Goal: Register for event/course

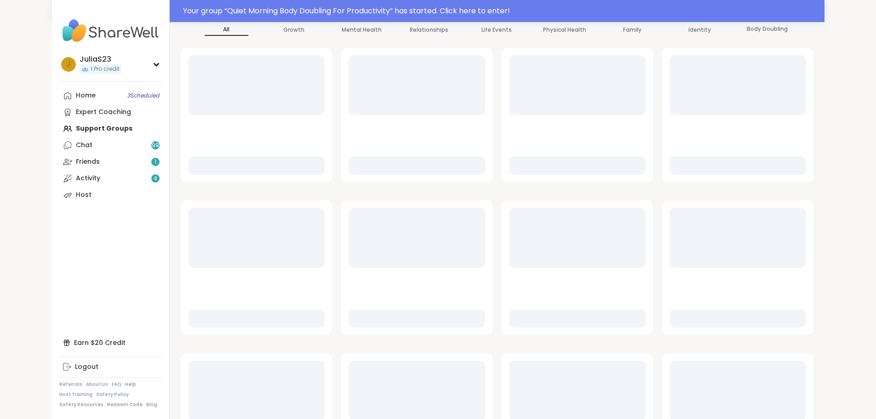
scroll to position [124, 0]
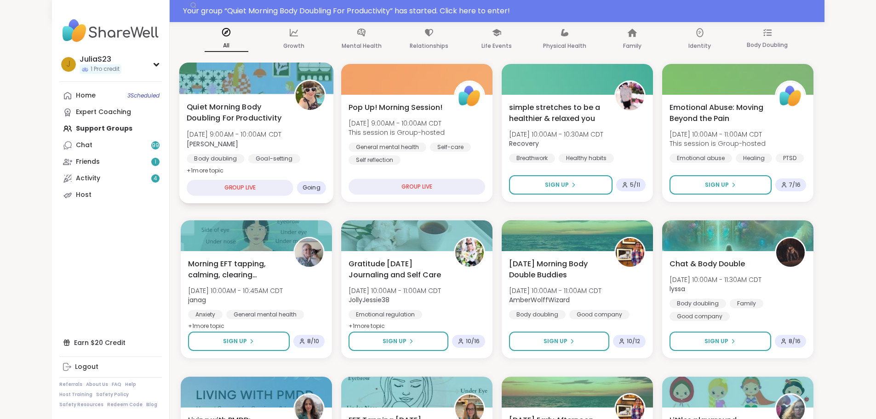
click at [286, 140] on div "Quiet Morning Body Doubling For Productivity Fri, Oct 10 | 9:00AM - 10:00AM CDT…" at bounding box center [256, 138] width 139 height 75
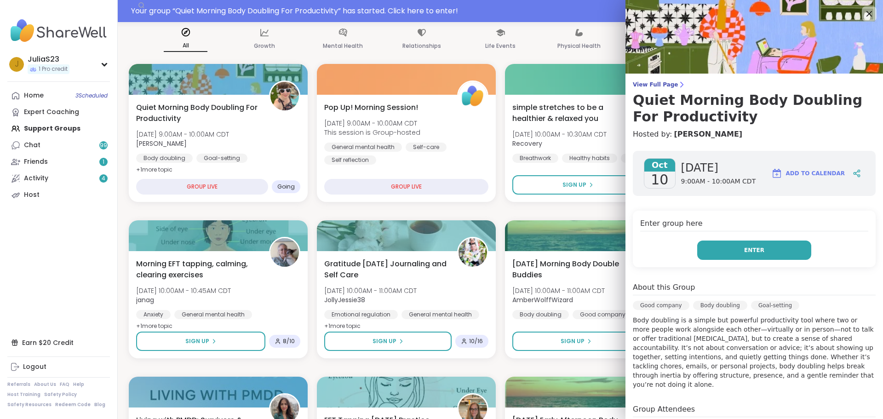
click at [746, 257] on button "Enter" at bounding box center [754, 250] width 114 height 19
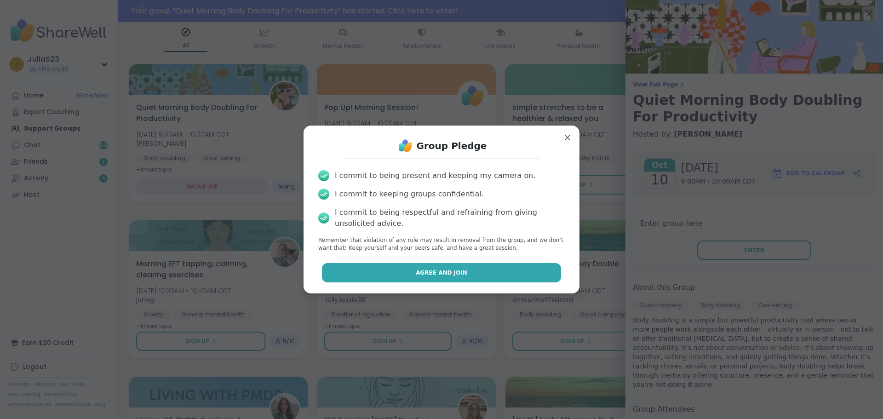
click at [480, 275] on button "Agree and Join" at bounding box center [442, 272] width 240 height 19
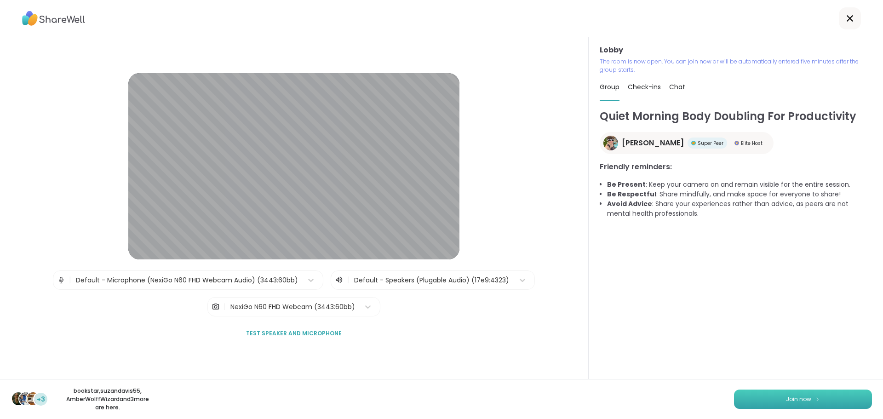
click at [759, 397] on button "Join now" at bounding box center [803, 399] width 138 height 19
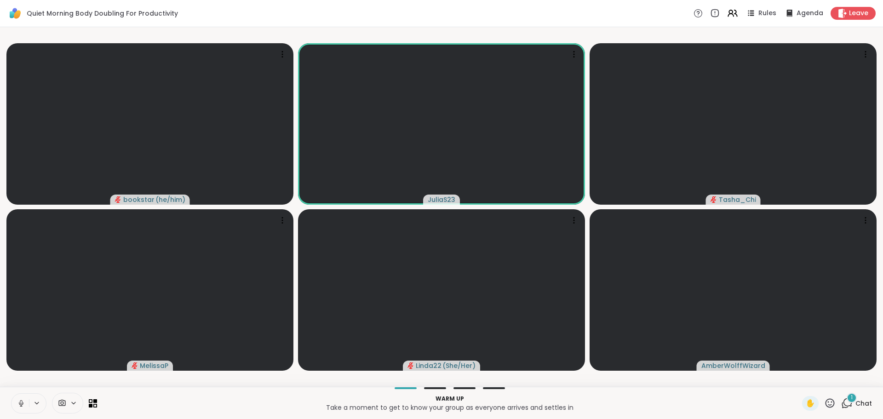
click at [20, 407] on button at bounding box center [19, 403] width 17 height 19
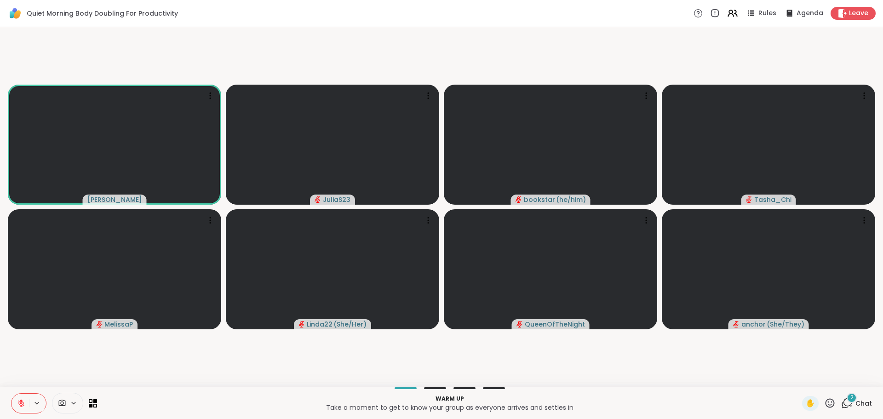
click at [847, 402] on div "2" at bounding box center [852, 398] width 10 height 10
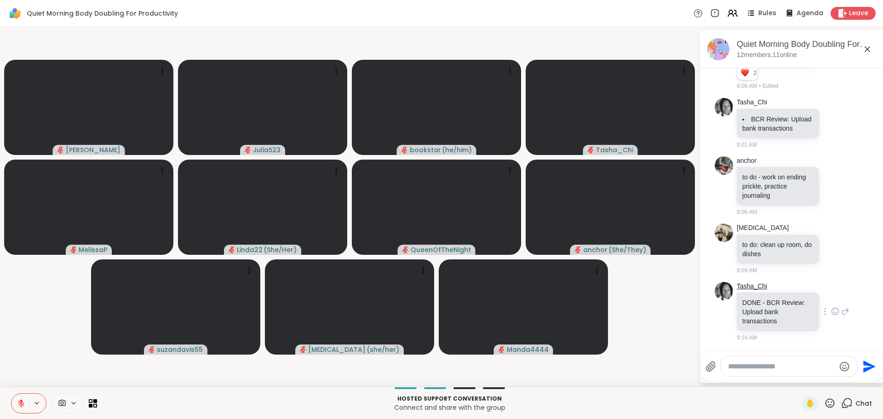
scroll to position [72, 0]
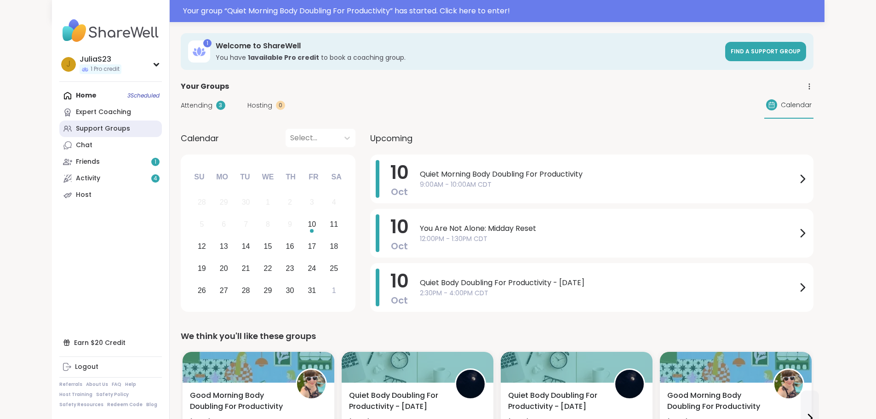
click at [76, 128] on div "Support Groups" at bounding box center [103, 128] width 54 height 9
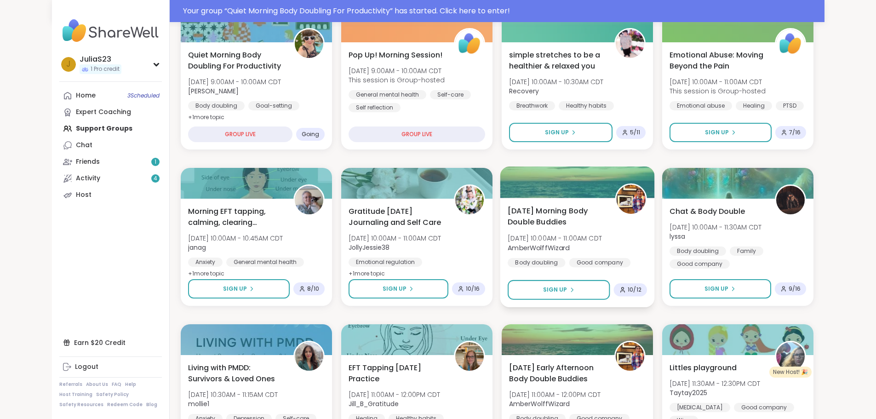
scroll to position [184, 0]
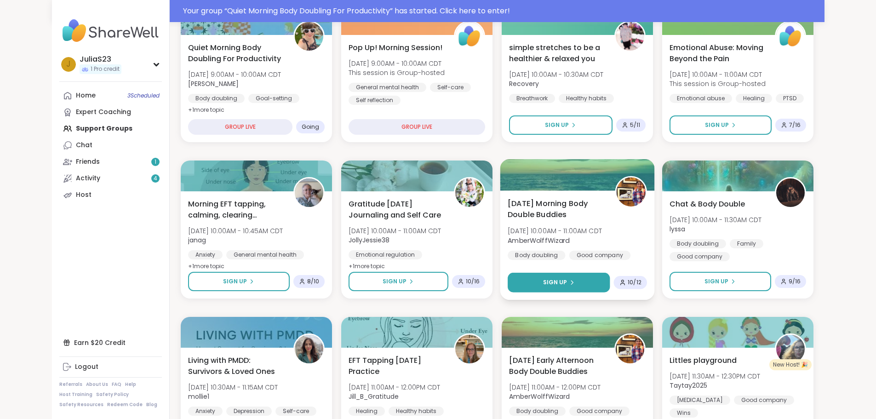
click at [610, 284] on button "Sign Up" at bounding box center [559, 283] width 102 height 20
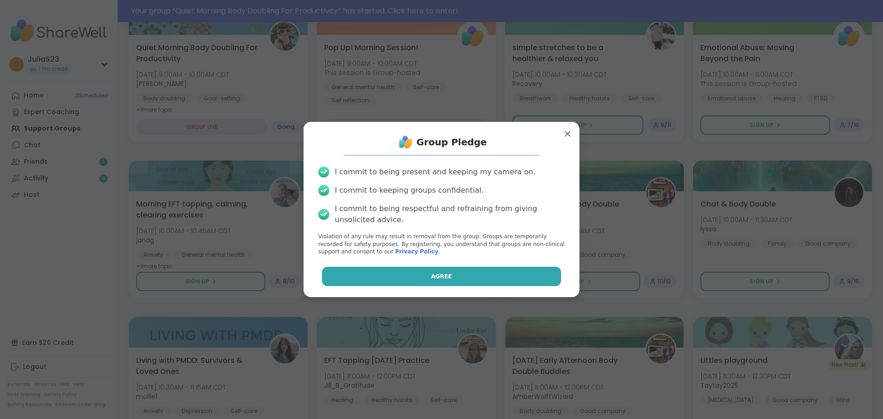
click at [529, 286] on button "Agree" at bounding box center [442, 276] width 240 height 19
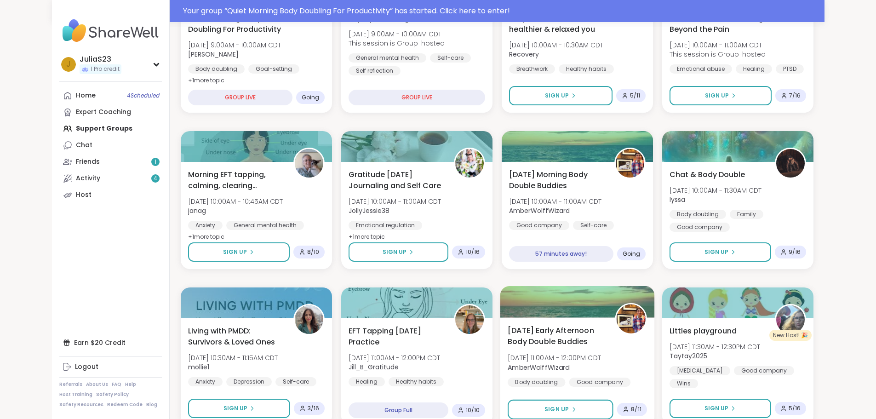
scroll to position [230, 0]
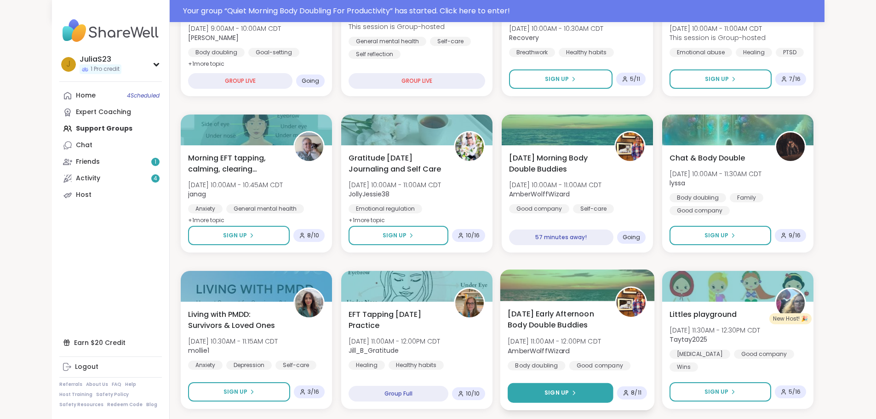
click at [614, 398] on button "Sign Up" at bounding box center [561, 393] width 106 height 20
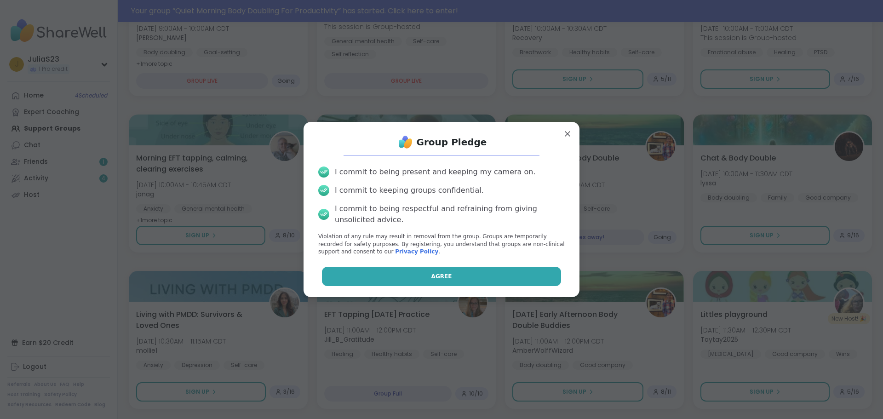
click at [502, 281] on button "Agree" at bounding box center [442, 276] width 240 height 19
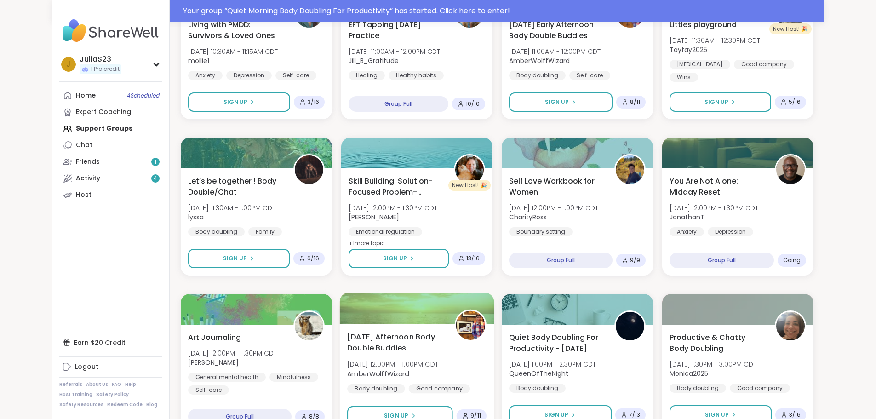
scroll to position [598, 0]
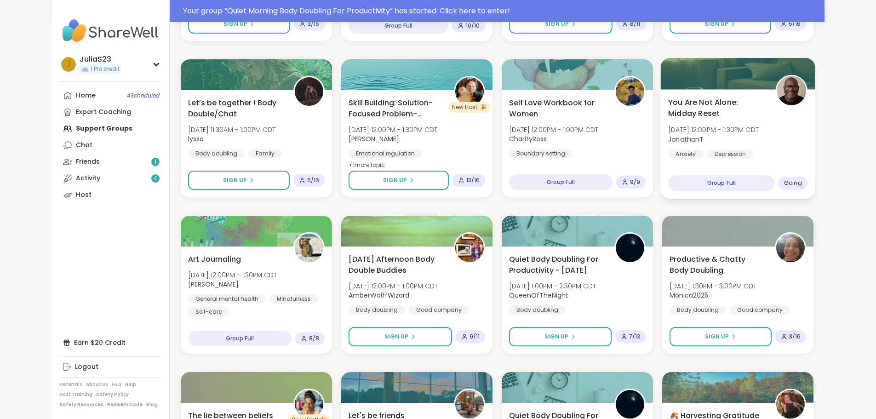
click at [808, 153] on div "Anxiety Depression General mental health" at bounding box center [737, 160] width 139 height 23
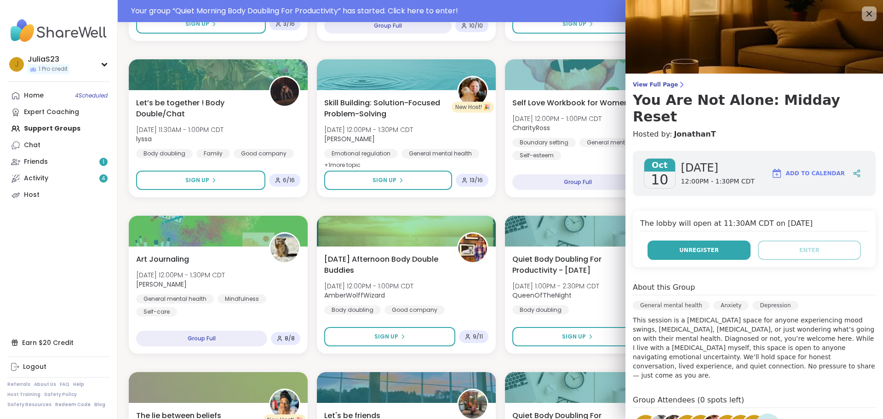
click at [713, 241] on button "Unregister" at bounding box center [699, 250] width 103 height 19
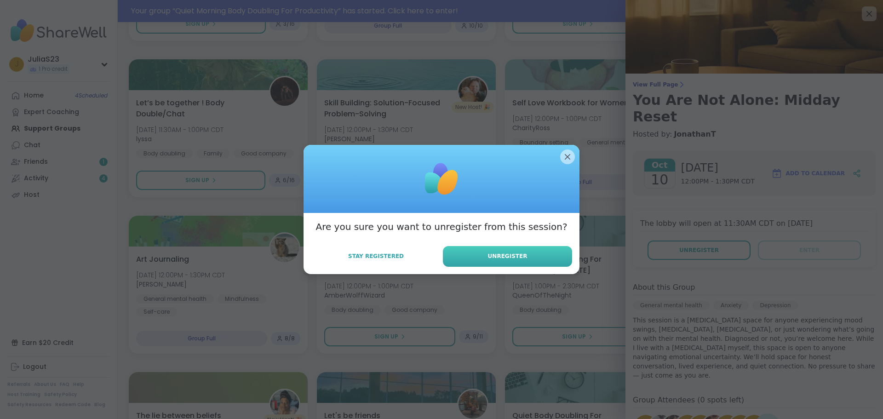
click at [560, 256] on button "Unregister" at bounding box center [507, 256] width 129 height 21
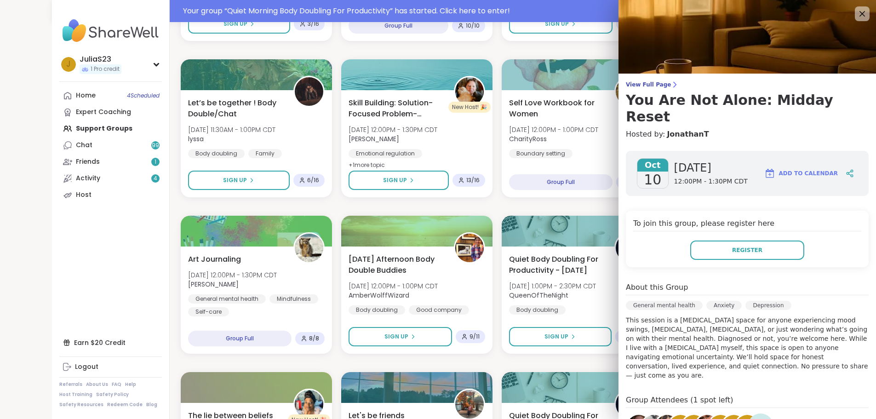
click at [864, 15] on img at bounding box center [748, 37] width 258 height 74
click at [859, 15] on icon at bounding box center [861, 13] width 11 height 11
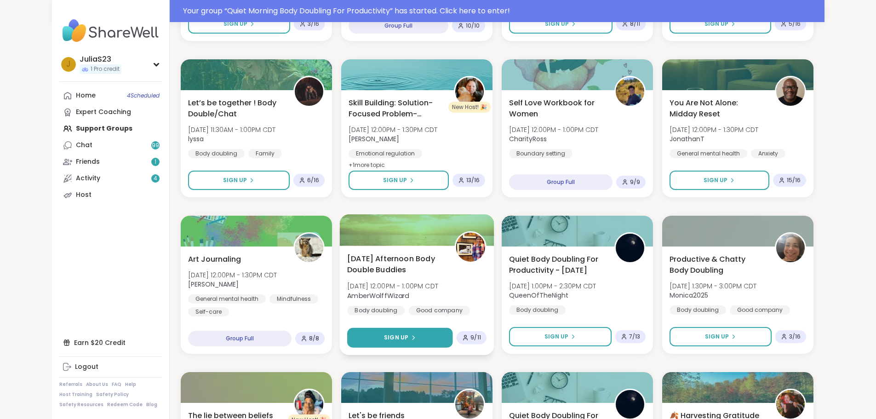
click at [435, 336] on button "Sign Up" at bounding box center [400, 338] width 106 height 20
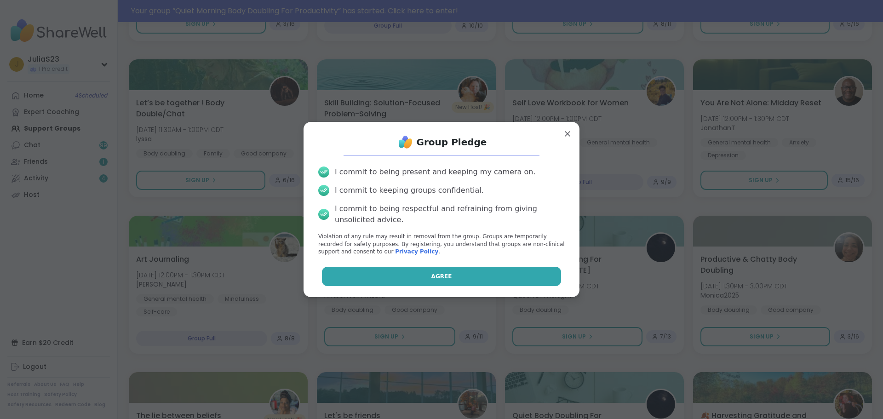
click at [474, 281] on button "Agree" at bounding box center [442, 276] width 240 height 19
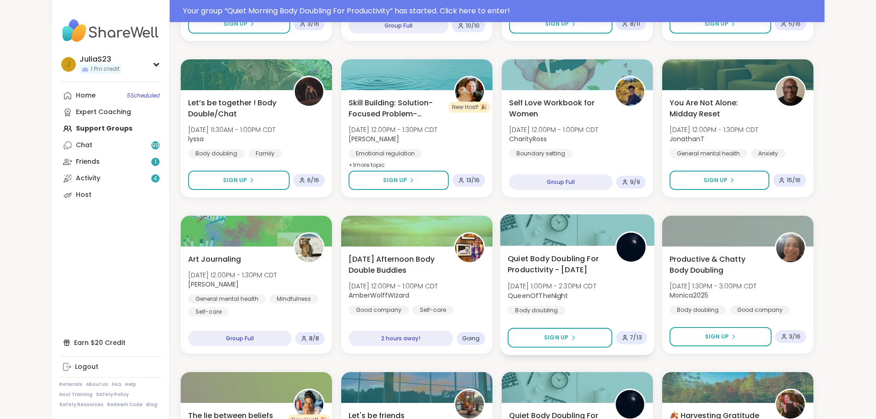
click at [634, 296] on div "Quiet Body Doubling For Productivity - Friday Fri, Oct 10 | 1:00PM - 2:30PM CDT…" at bounding box center [577, 284] width 139 height 62
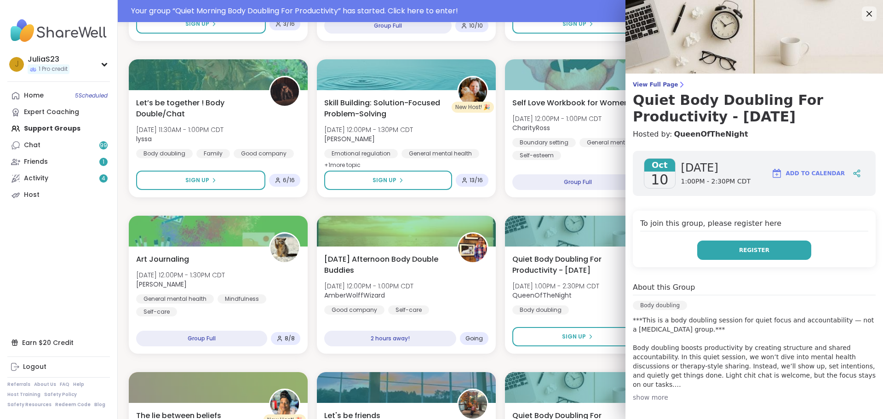
click at [700, 253] on button "Register" at bounding box center [754, 250] width 114 height 19
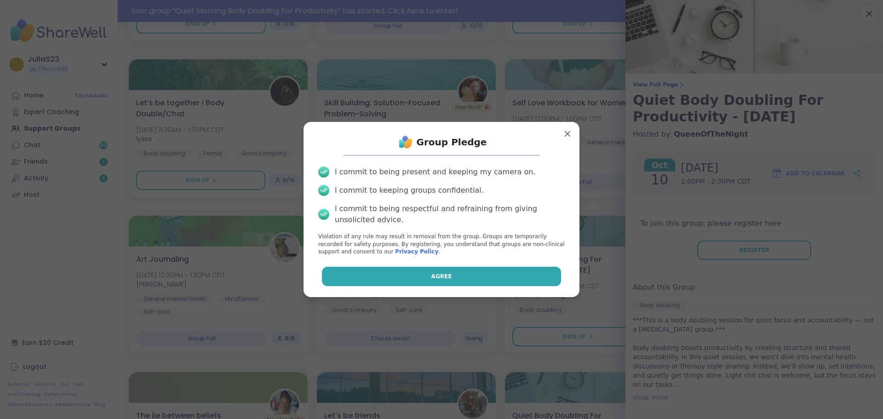
click at [510, 282] on button "Agree" at bounding box center [442, 276] width 240 height 19
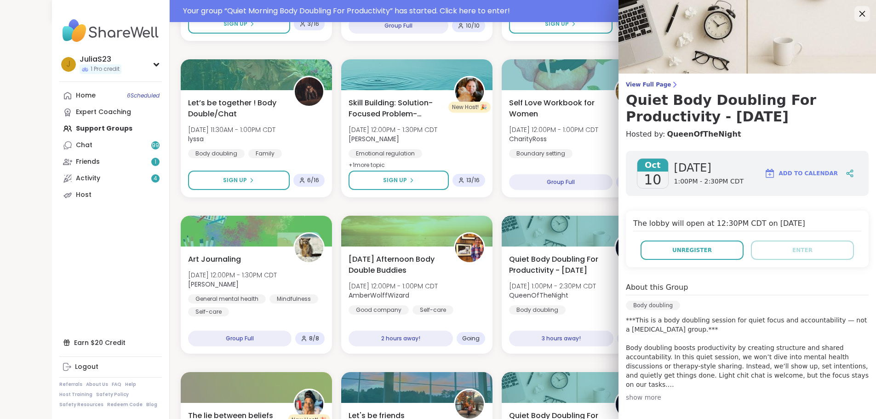
click at [856, 8] on icon at bounding box center [861, 13] width 11 height 11
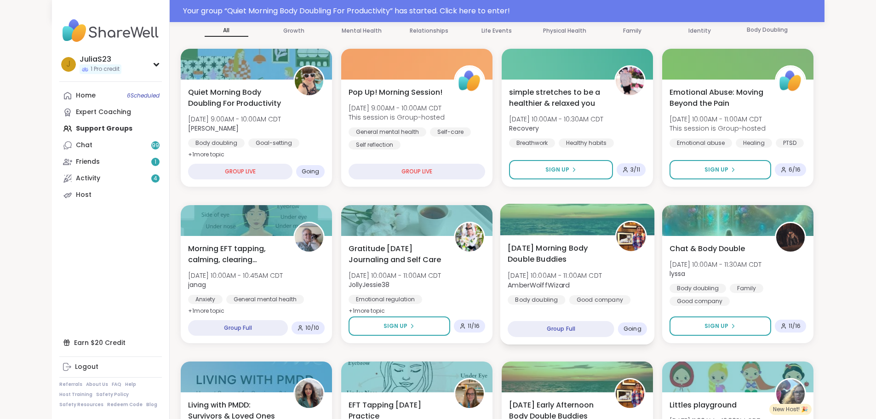
scroll to position [138, 0]
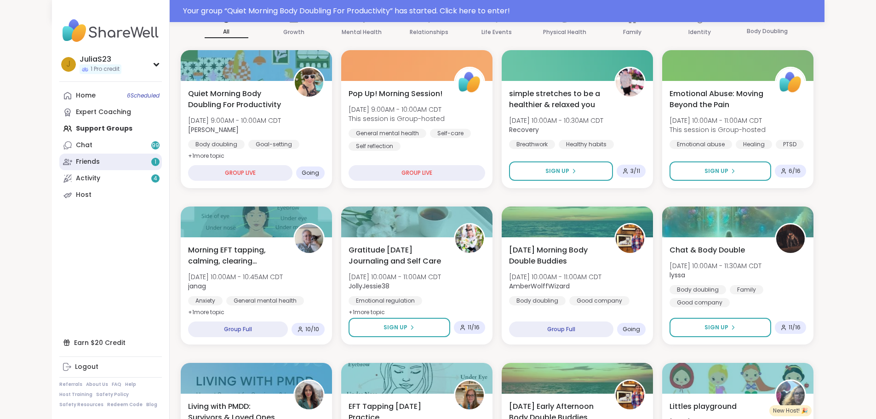
click at [93, 166] on link "Friends 1" at bounding box center [110, 162] width 103 height 17
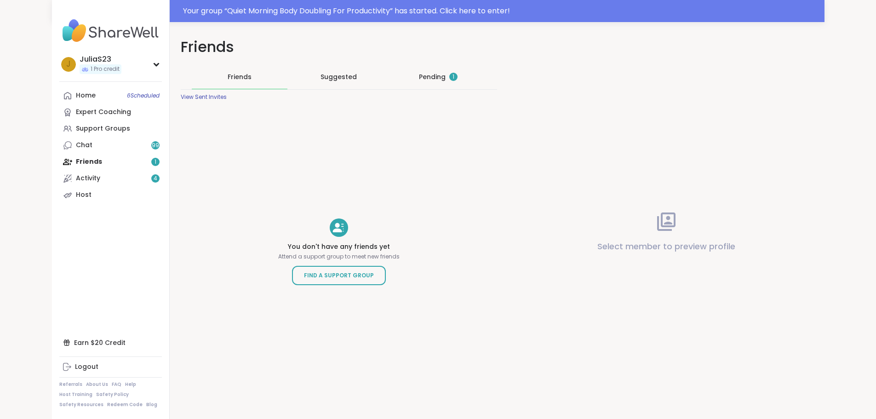
click at [419, 79] on div "Pending 1" at bounding box center [438, 76] width 39 height 9
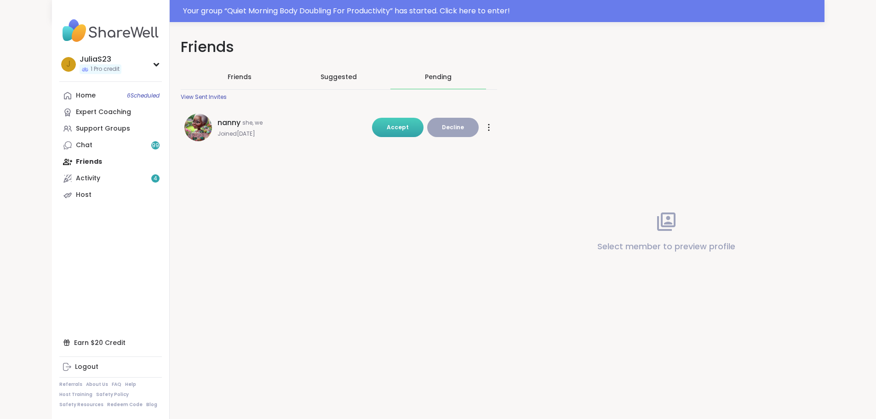
click at [403, 132] on button "Accept" at bounding box center [398, 127] width 52 height 19
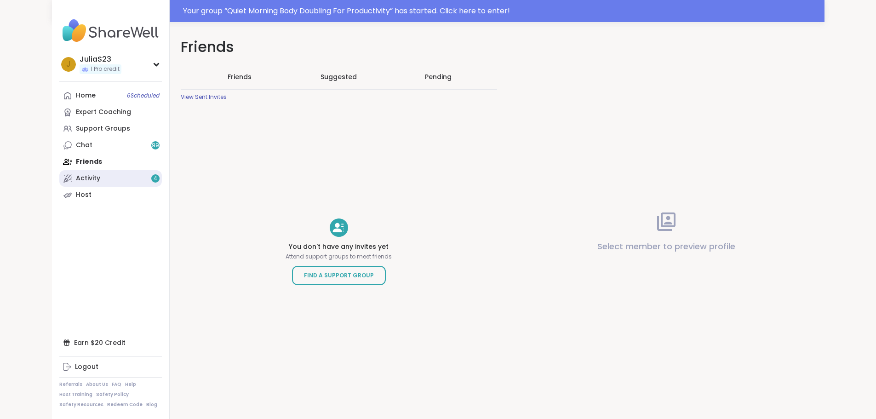
click at [69, 178] on link "Activity 4" at bounding box center [110, 178] width 103 height 17
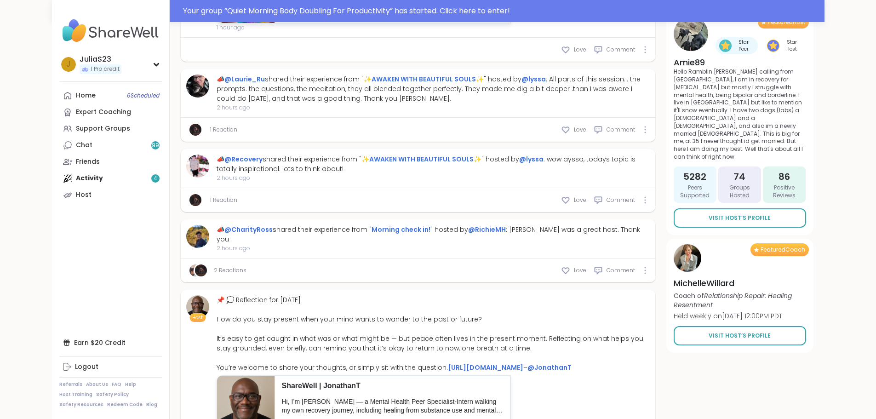
scroll to position [828, 0]
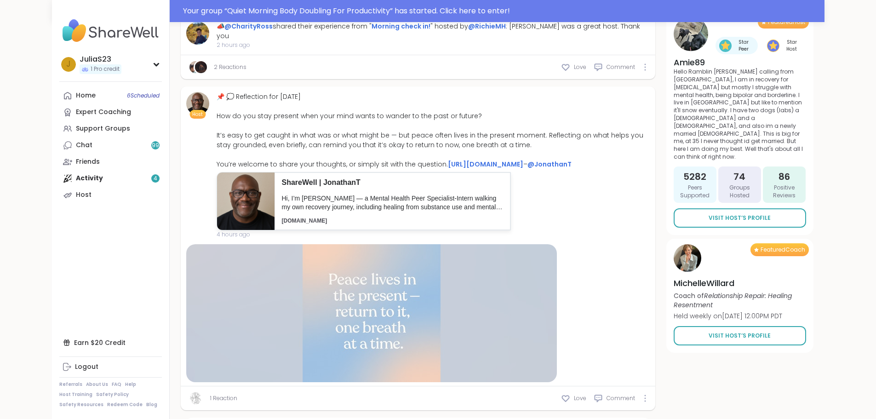
type textarea "*"
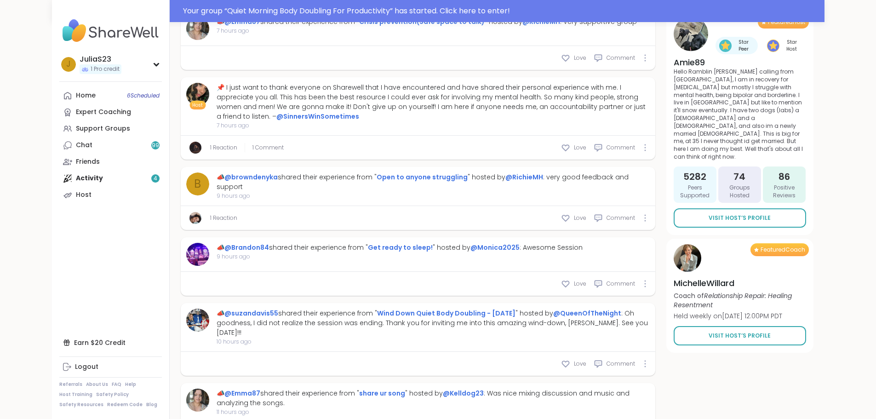
scroll to position [1673, 0]
